Goal: Task Accomplishment & Management: Manage account settings

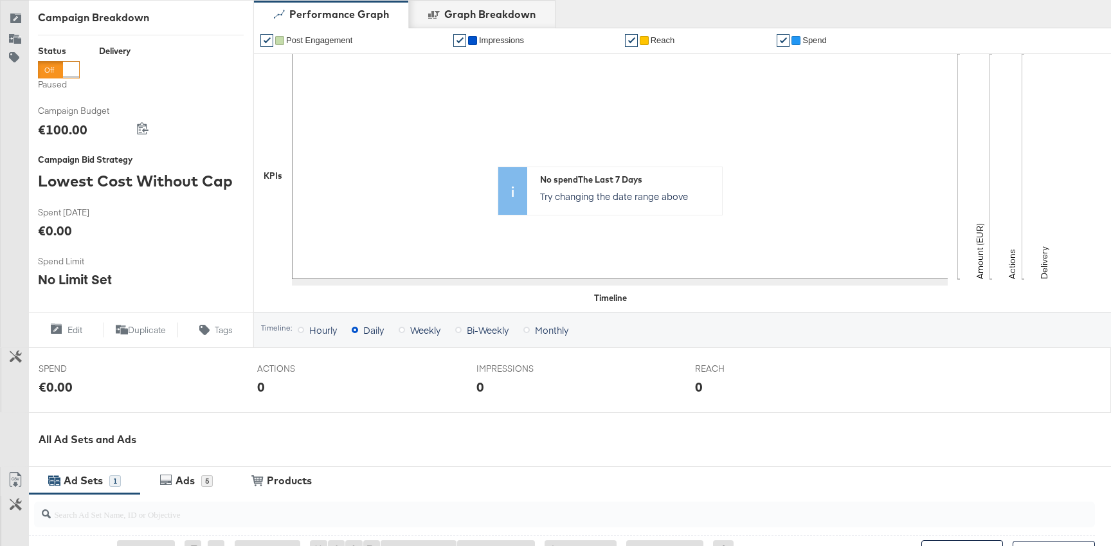
scroll to position [166, 0]
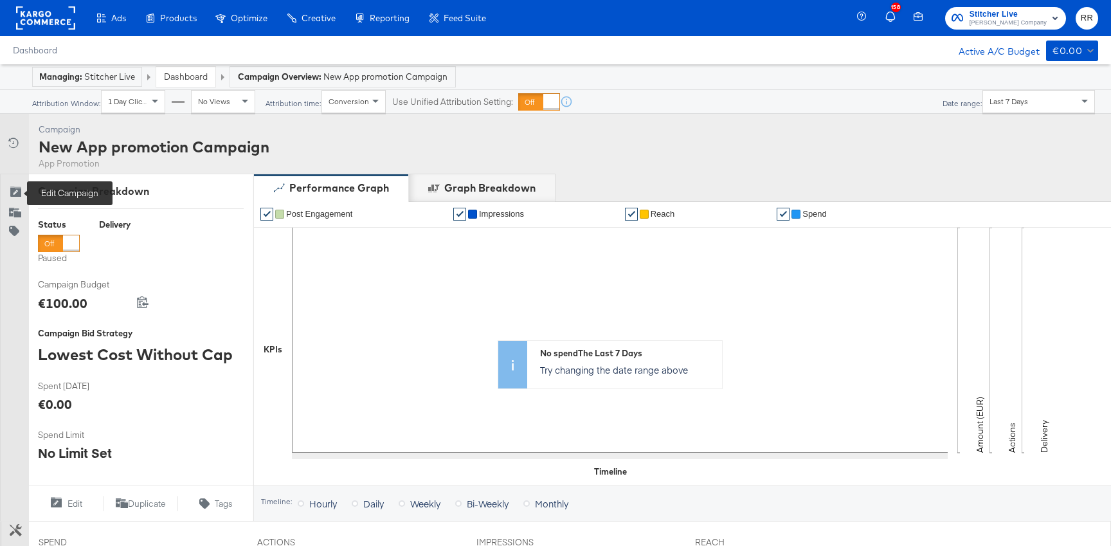
click at [15, 187] on icon at bounding box center [15, 192] width 13 height 13
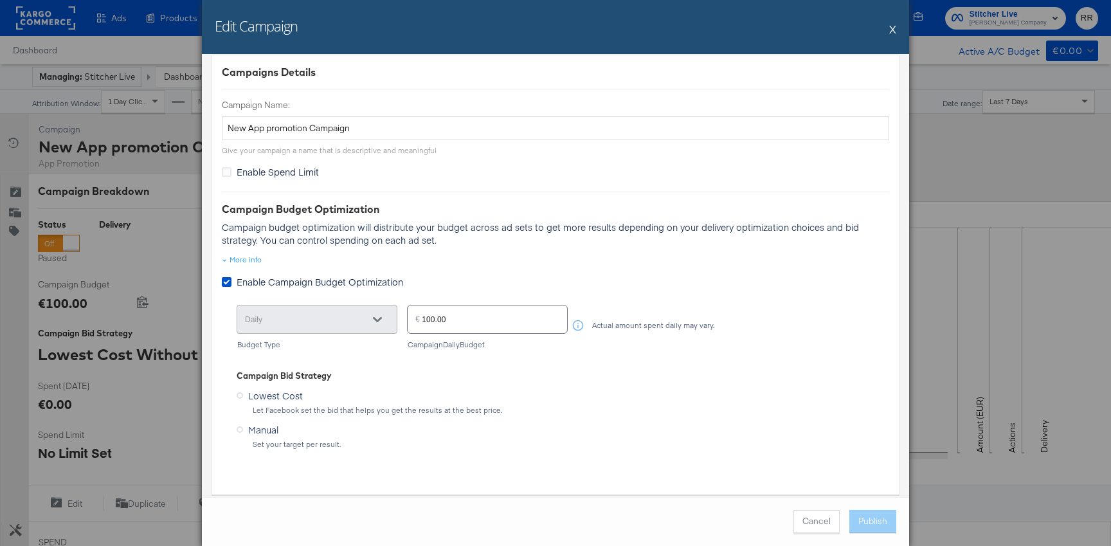
scroll to position [100, 0]
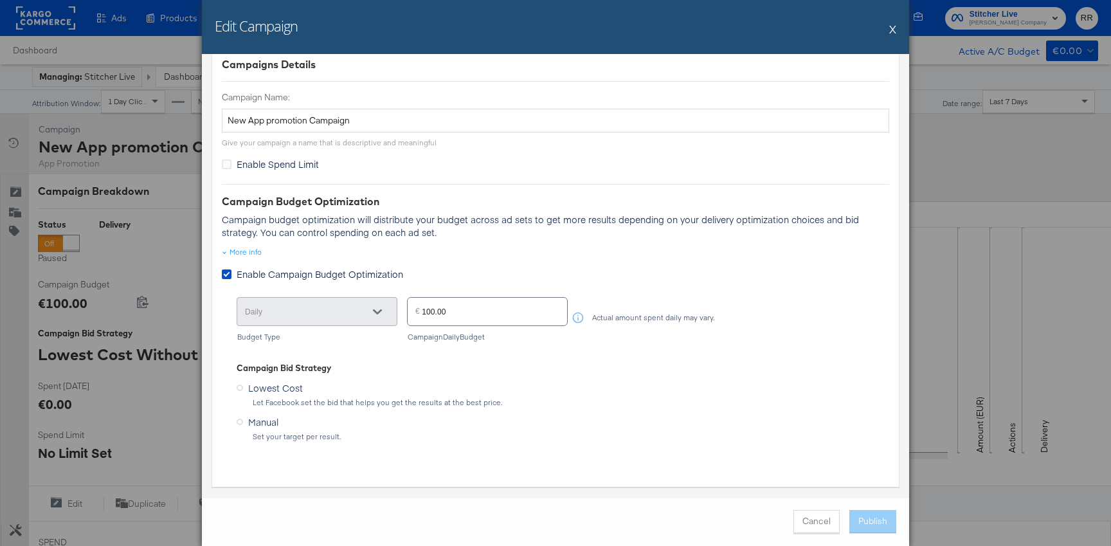
drag, startPoint x: 433, startPoint y: 308, endPoint x: 518, endPoint y: 308, distance: 84.2
click at [465, 308] on input "100.00" at bounding box center [494, 307] width 145 height 28
type input "10.00"
click at [791, 431] on div "Manual Set your target per result." at bounding box center [556, 426] width 638 height 29
click at [880, 523] on button "Publish" at bounding box center [872, 521] width 47 height 23
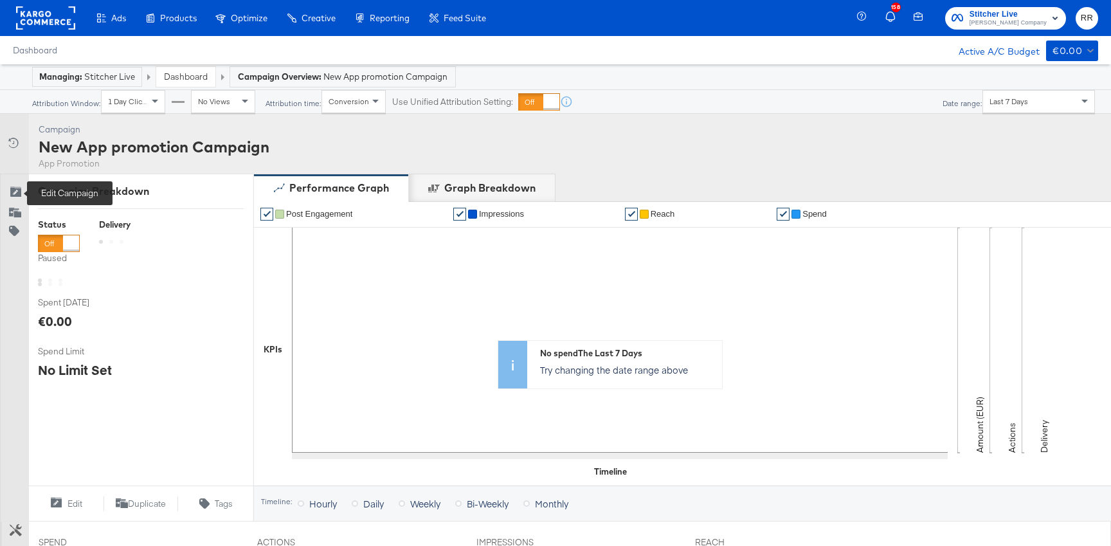
click at [16, 194] on icon at bounding box center [15, 192] width 13 height 13
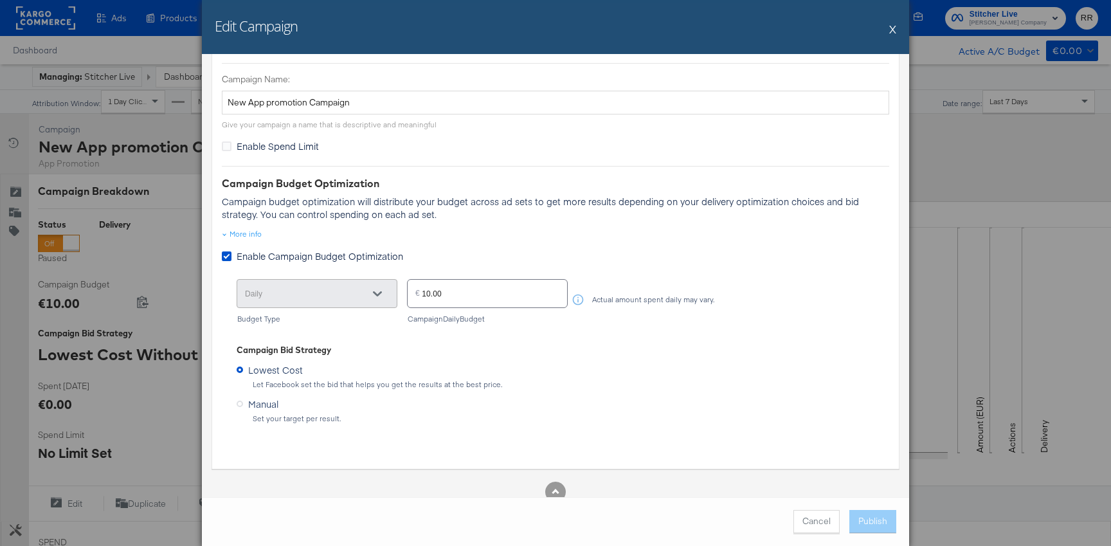
scroll to position [125, 0]
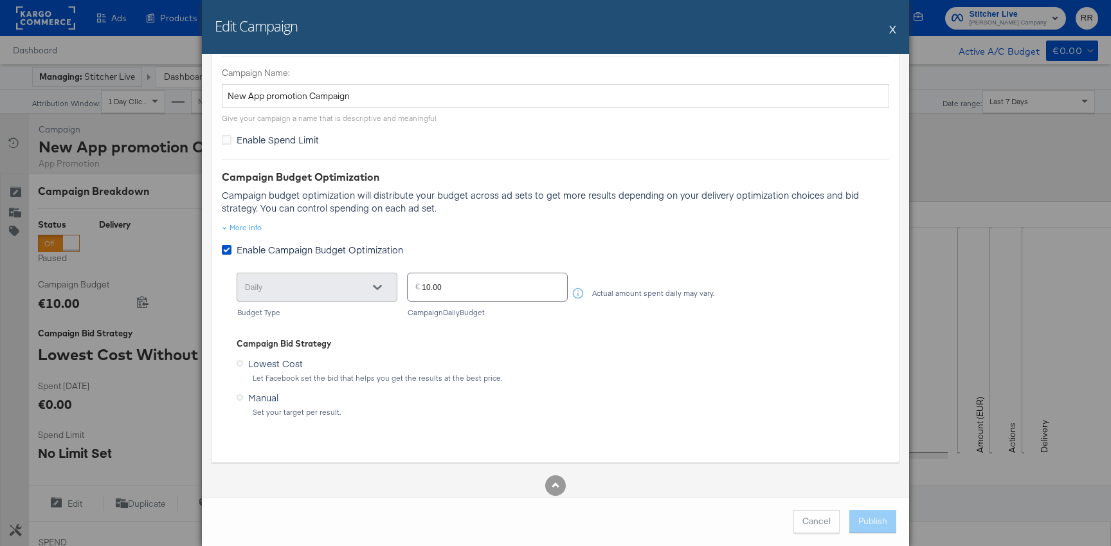
click at [428, 286] on input "10.00" at bounding box center [494, 282] width 145 height 28
click at [432, 286] on input "10.00" at bounding box center [494, 282] width 145 height 28
type input "1000.00"
click at [905, 466] on div "Is this a Facebook 'Special Category'? Will your ads relate to Credit, Employme…" at bounding box center [555, 275] width 707 height 443
click at [890, 522] on button "Publish" at bounding box center [872, 521] width 47 height 23
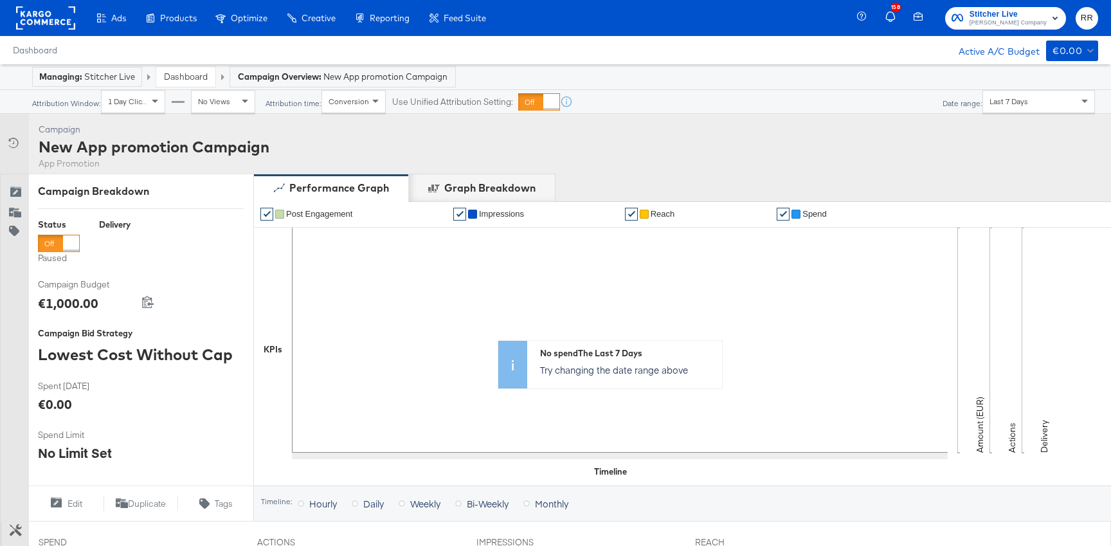
click at [895, 17] on icon "button" at bounding box center [890, 17] width 10 height 10
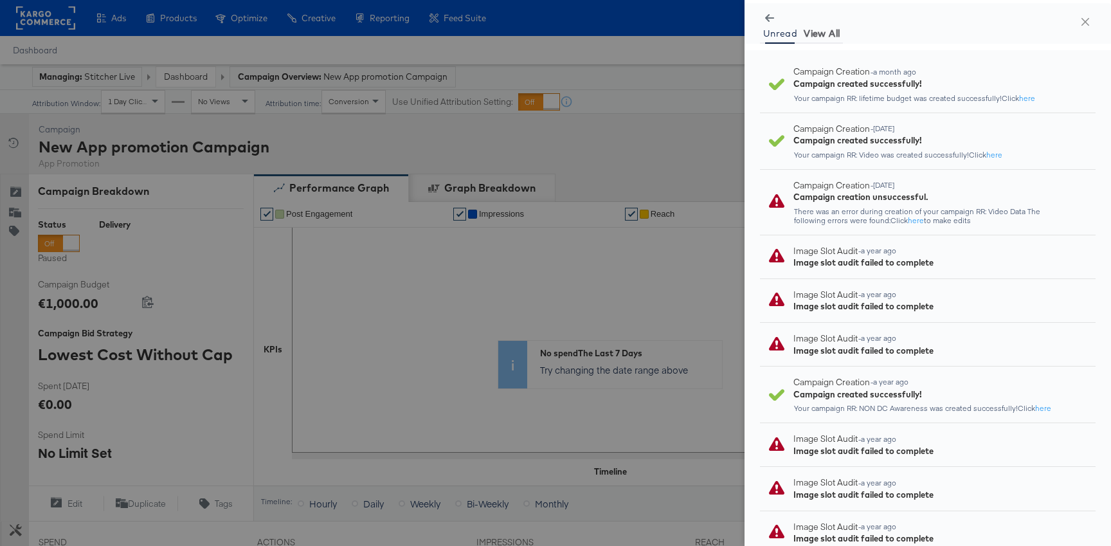
click at [824, 32] on span "View All" at bounding box center [822, 33] width 36 height 10
click at [768, 16] on icon "button" at bounding box center [769, 18] width 9 height 9
click at [1084, 28] on button "RR" at bounding box center [1087, 18] width 23 height 23
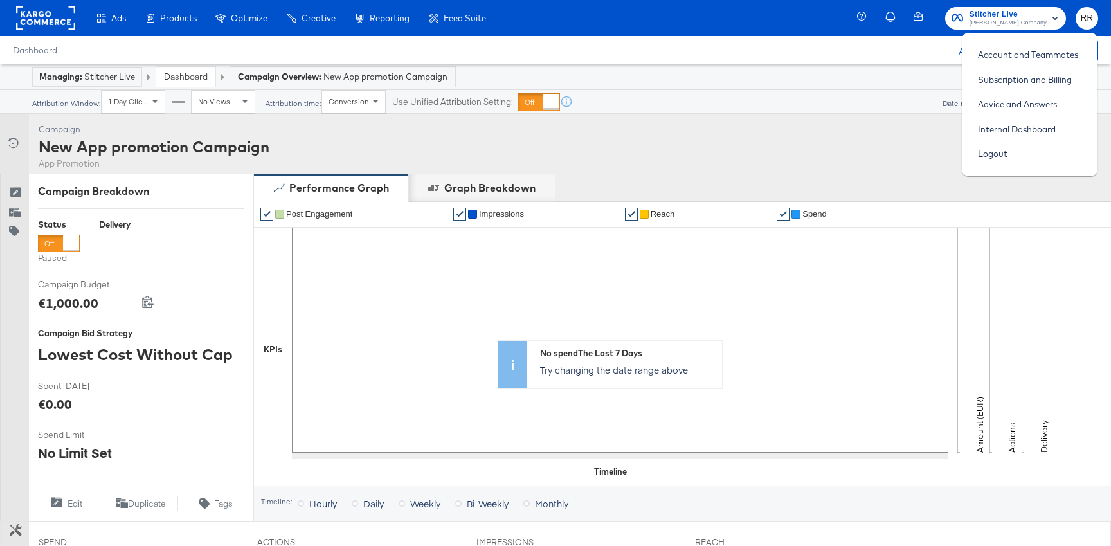
click at [1085, 20] on span "RR" at bounding box center [1087, 18] width 12 height 15
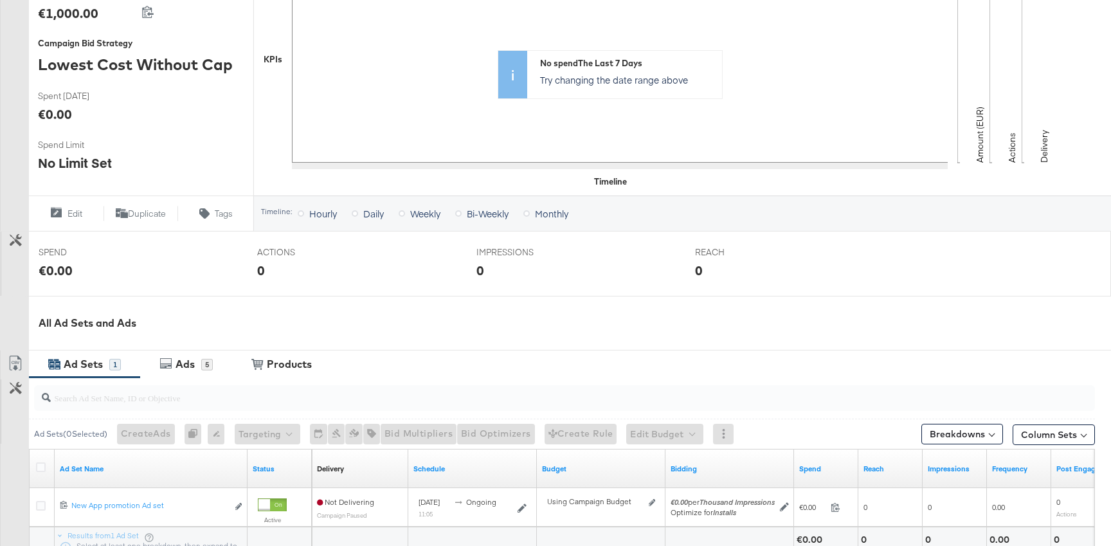
scroll to position [291, 0]
